Goal: Find specific page/section: Find specific page/section

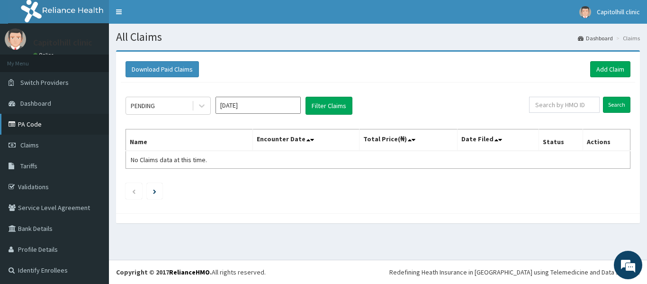
click at [28, 122] on link "PA Code" at bounding box center [54, 124] width 109 height 21
click at [34, 126] on link "PA Code" at bounding box center [54, 124] width 109 height 21
